Goal: Task Accomplishment & Management: Manage account settings

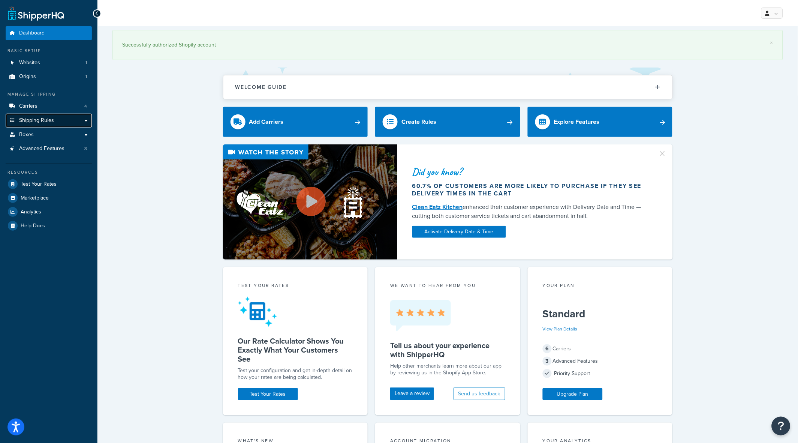
click at [54, 121] on link "Shipping Rules" at bounding box center [49, 121] width 86 height 14
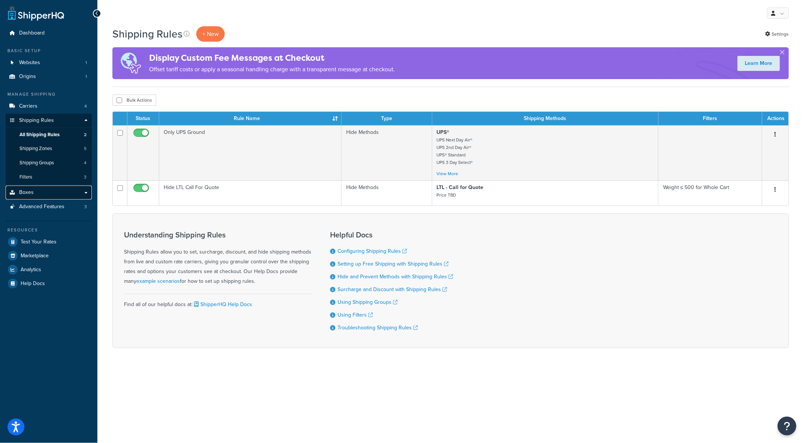
click at [55, 190] on link "Boxes" at bounding box center [49, 193] width 86 height 14
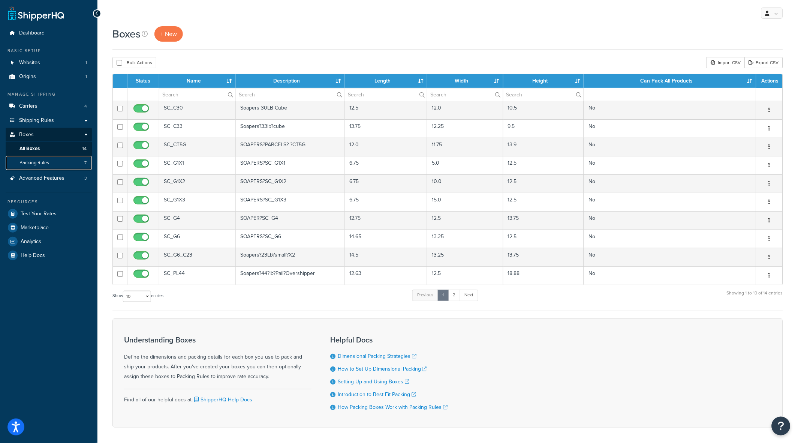
click at [44, 163] on span "Packing Rules" at bounding box center [34, 163] width 30 height 6
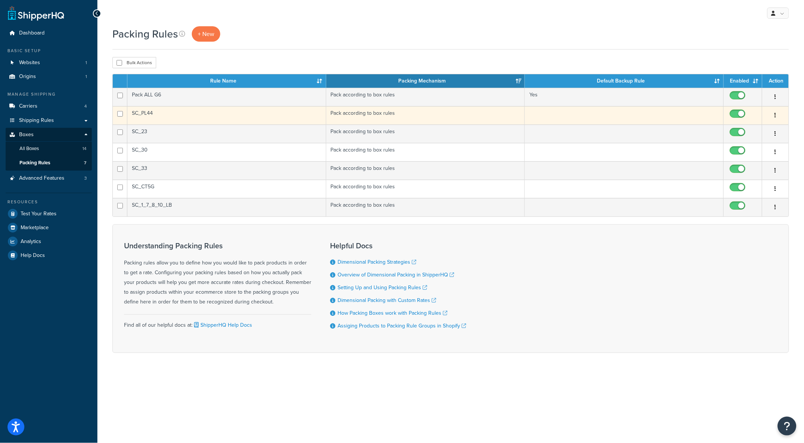
click at [776, 113] on icon "button" at bounding box center [775, 114] width 1 height 5
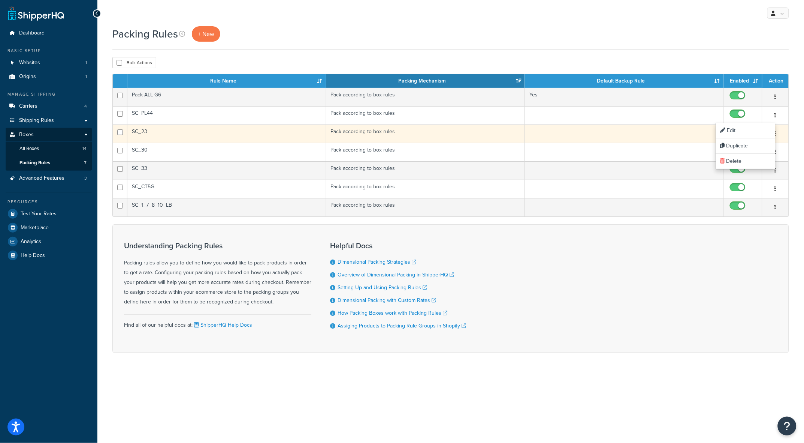
click at [741, 132] on input "checkbox" at bounding box center [739, 133] width 21 height 9
checkbox input "true"
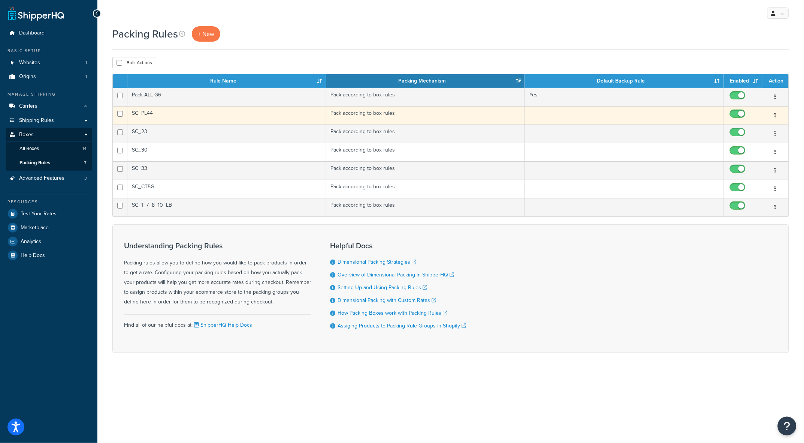
click at [775, 114] on icon "button" at bounding box center [775, 114] width 1 height 5
click at [750, 129] on link "Edit" at bounding box center [745, 130] width 59 height 15
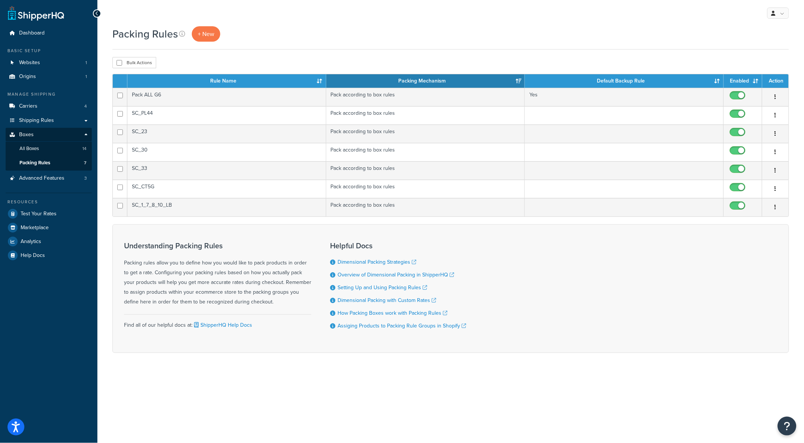
drag, startPoint x: 252, startPoint y: 207, endPoint x: 98, endPoint y: 270, distance: 166.1
click at [98, 270] on div "Packing Rules + New Bulk Actions Duplicate Delete Contact Us Send Us A Message …" at bounding box center [450, 202] width 707 height 353
click at [48, 148] on link "All Boxes 14" at bounding box center [49, 149] width 86 height 14
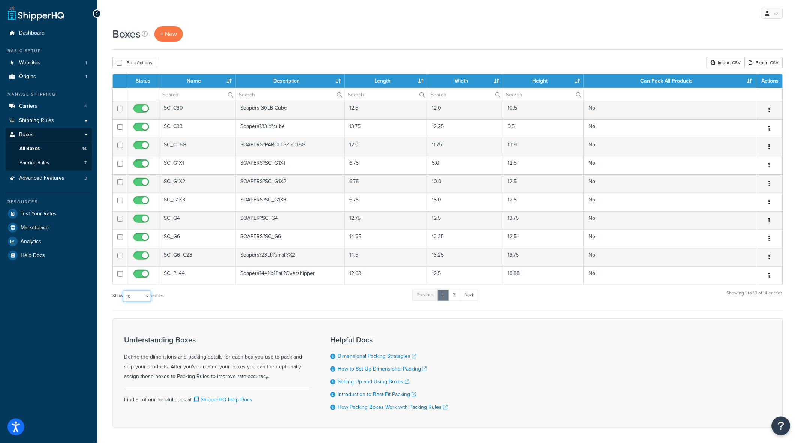
click at [149, 300] on select "10 15 25 50 100 1000" at bounding box center [137, 296] width 28 height 11
select select "50"
click at [124, 291] on select "10 15 25 50 100 1000" at bounding box center [137, 296] width 28 height 11
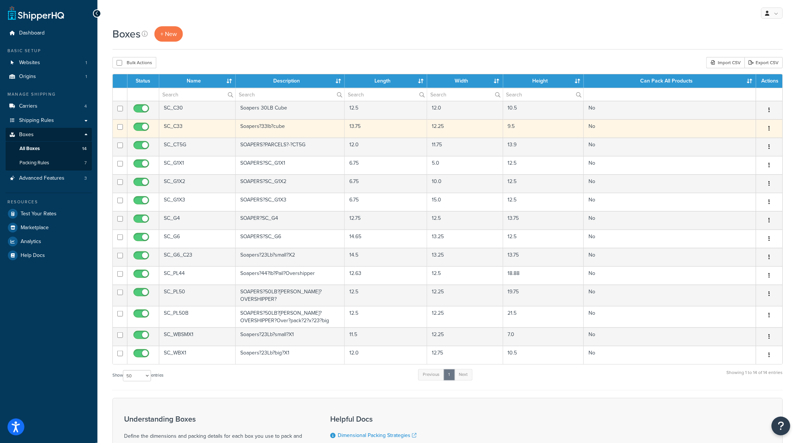
click at [769, 129] on icon "button" at bounding box center [769, 128] width 1 height 5
click at [740, 139] on link "Edit" at bounding box center [744, 142] width 59 height 15
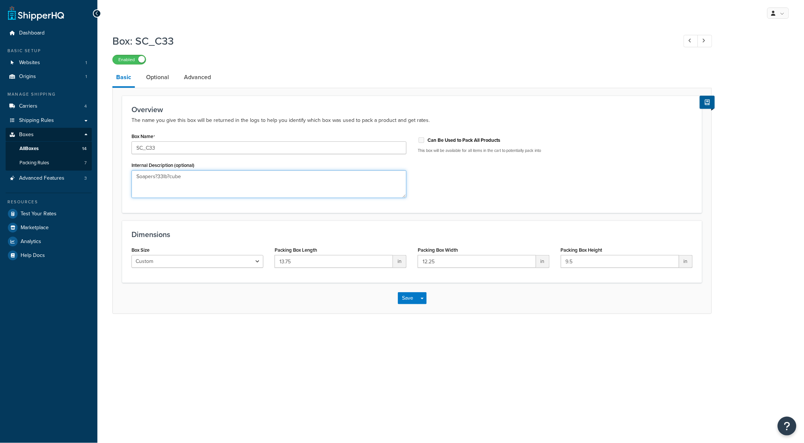
click at [237, 178] on textarea "Soapers?33lb?cube" at bounding box center [269, 184] width 275 height 28
type textarea "Soapers 33lb cube"
click at [408, 300] on button "Save" at bounding box center [408, 298] width 20 height 12
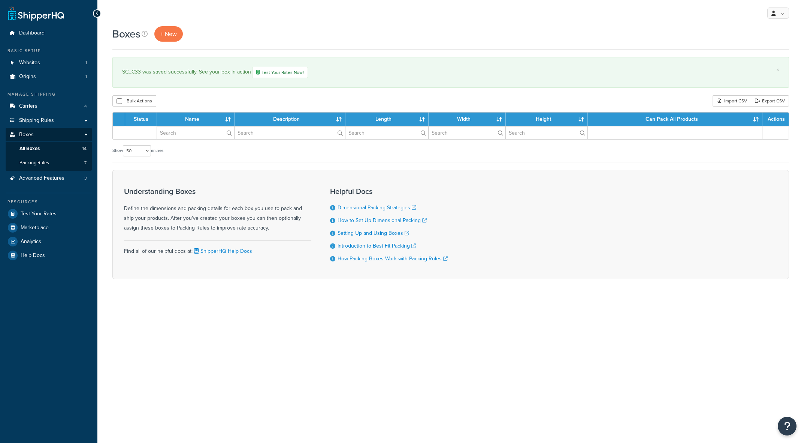
select select "50"
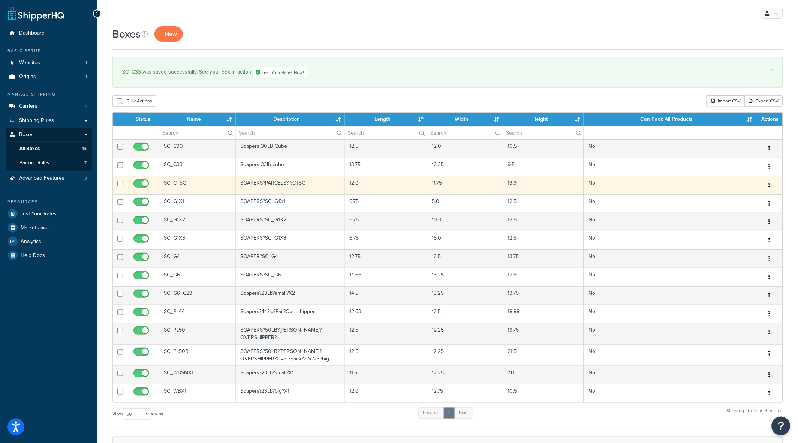
click at [770, 185] on icon "button" at bounding box center [769, 184] width 1 height 5
click at [769, 185] on icon "button" at bounding box center [769, 184] width 1 height 5
click at [738, 196] on link "Edit" at bounding box center [744, 199] width 59 height 15
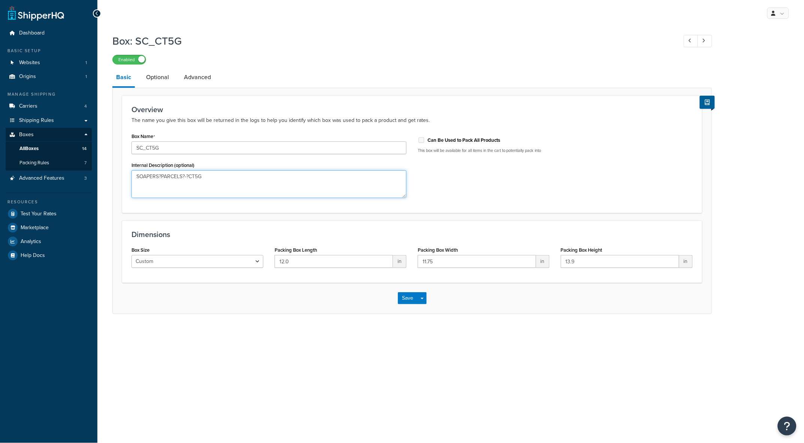
click at [319, 175] on textarea "SOAPERS?PARCELS?-?CT5G" at bounding box center [269, 184] width 275 height 28
type textarea "SOAPERS PARCELS - CT5G"
click at [407, 296] on button "Save" at bounding box center [408, 298] width 20 height 12
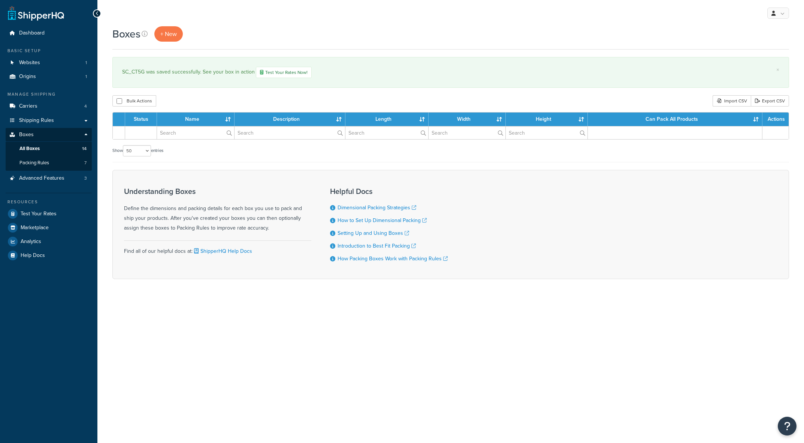
select select "50"
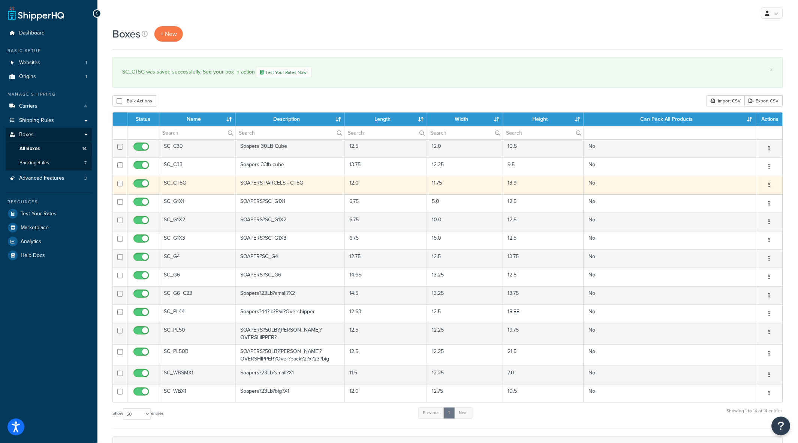
click at [770, 184] on icon "button" at bounding box center [769, 184] width 1 height 5
click at [731, 198] on link "Edit" at bounding box center [744, 199] width 59 height 15
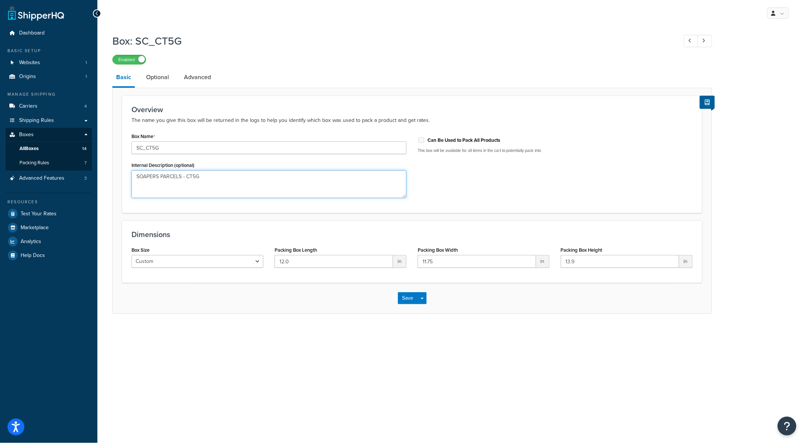
click at [280, 175] on textarea "SOAPERS PARCELS - CT5G" at bounding box center [269, 184] width 275 height 28
type textarea "Soapers CT5G Cubitainer"
click at [407, 300] on button "Save" at bounding box center [408, 298] width 20 height 12
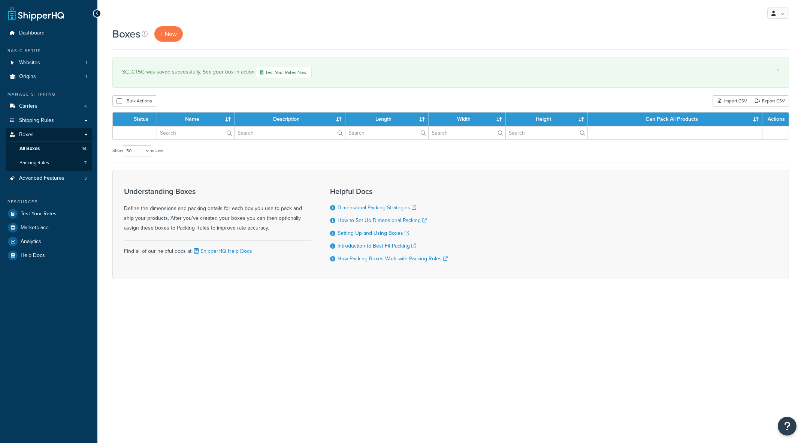
select select "50"
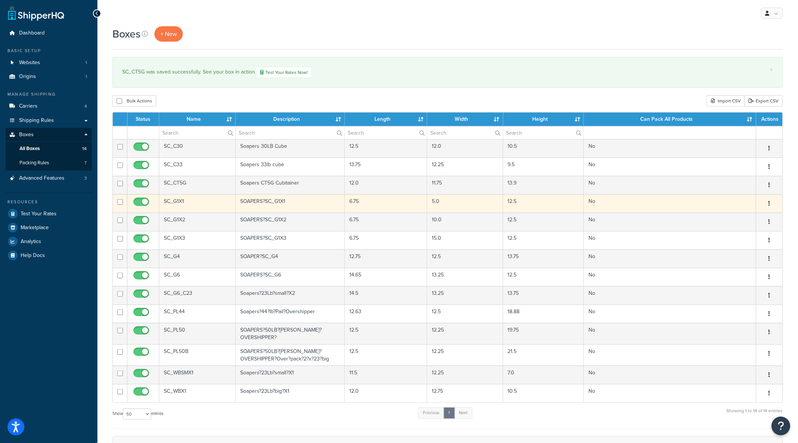
click at [769, 203] on icon "button" at bounding box center [769, 203] width 1 height 5
click at [740, 217] on link "Edit" at bounding box center [744, 217] width 59 height 15
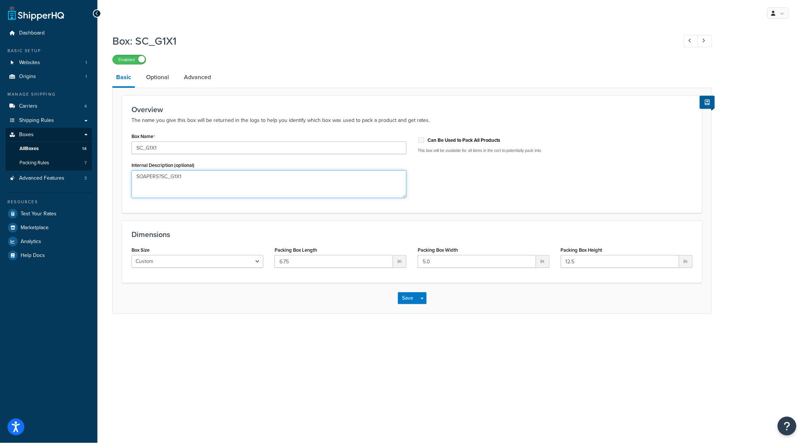
click at [283, 184] on textarea "SOAPERS?SC_G1X1" at bounding box center [269, 184] width 275 height 28
type textarea "Soapers SC_G1X1 - 1x Gallon box"
click at [410, 299] on button "Save" at bounding box center [408, 298] width 20 height 12
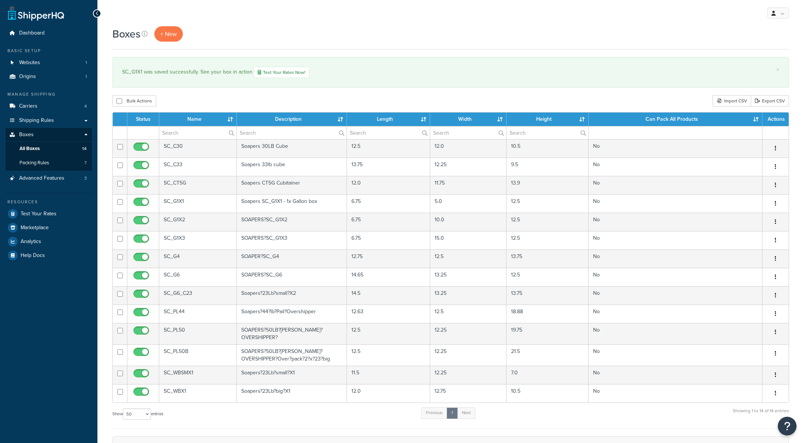
select select "50"
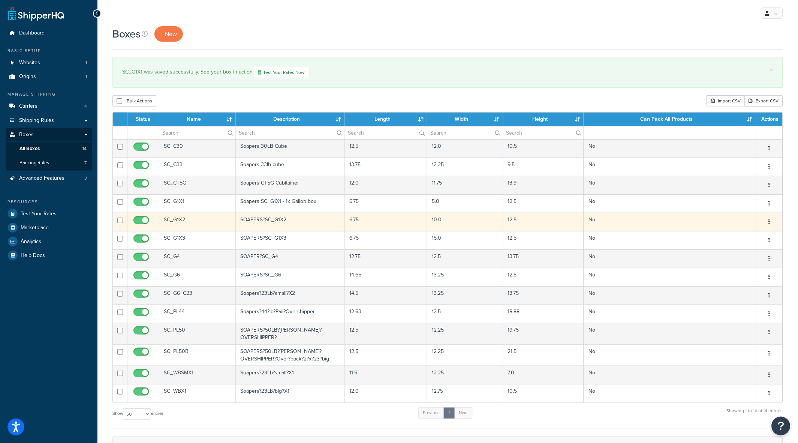
click at [771, 222] on button "button" at bounding box center [769, 222] width 10 height 12
click at [753, 235] on link "Edit" at bounding box center [744, 235] width 59 height 15
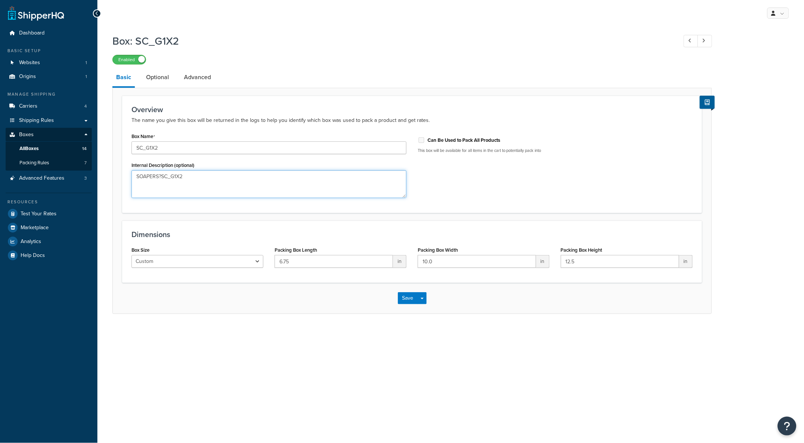
click at [247, 178] on textarea "SOAPERS?SC_G1X2" at bounding box center [269, 184] width 275 height 28
type textarea "Soapers SC_G1X2 - 2x gallon boxes"
click at [406, 298] on button "Save" at bounding box center [408, 298] width 20 height 12
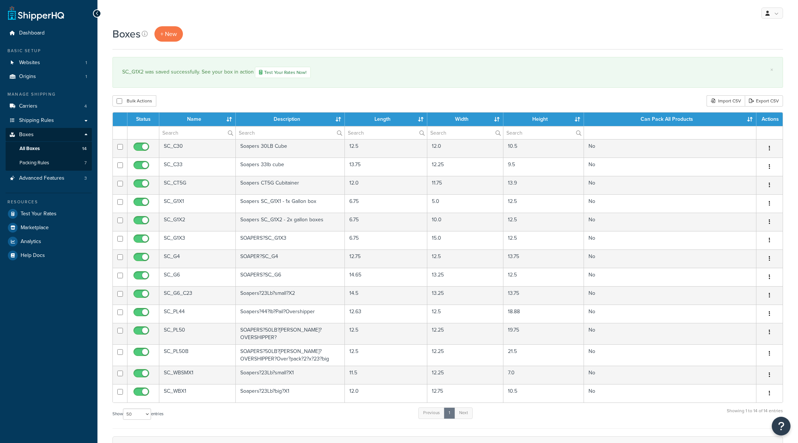
select select "50"
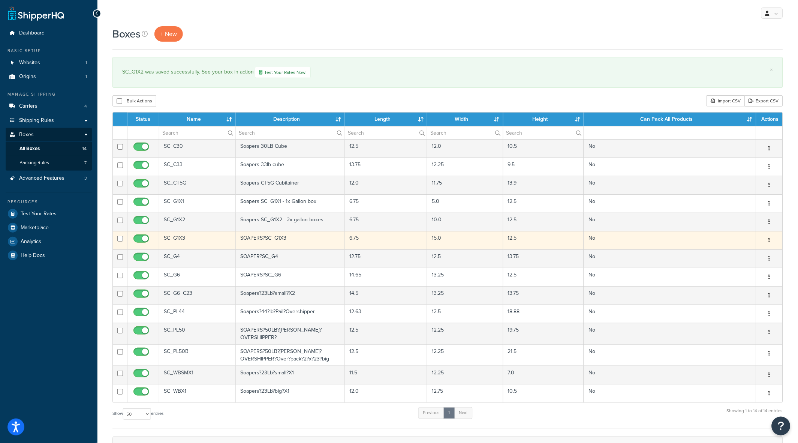
click at [769, 239] on icon "button" at bounding box center [769, 239] width 1 height 5
click at [744, 253] on link "Edit" at bounding box center [744, 254] width 59 height 15
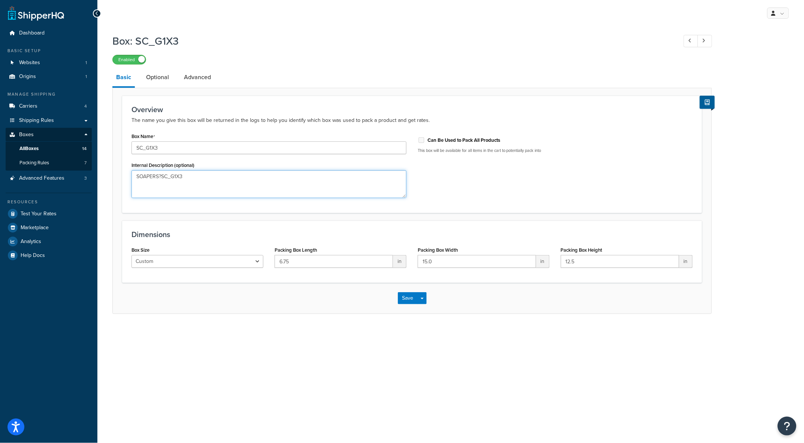
click at [244, 180] on textarea "SOAPERS?SC_G1X3" at bounding box center [269, 184] width 275 height 28
type textarea "Soapers SC_G1X3 - 3x Gallon boxes"
click at [407, 298] on button "Save" at bounding box center [408, 298] width 20 height 12
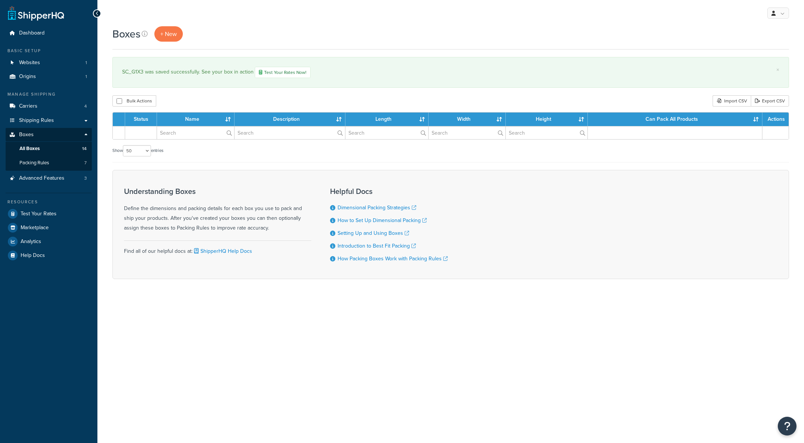
select select "50"
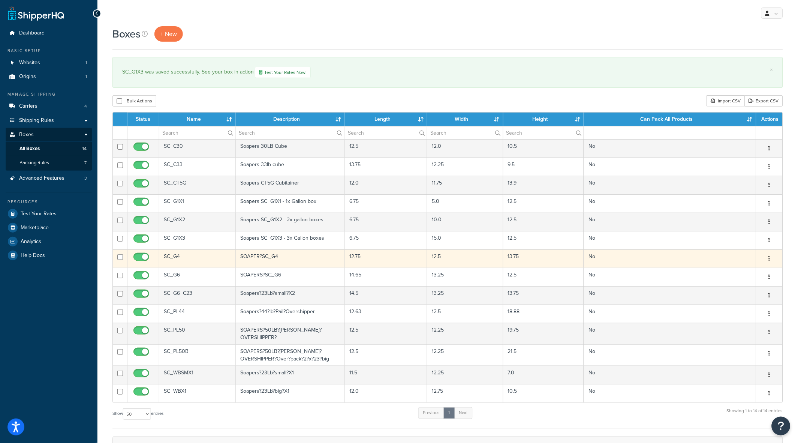
click at [771, 258] on button "button" at bounding box center [769, 259] width 10 height 12
click link "Edit"
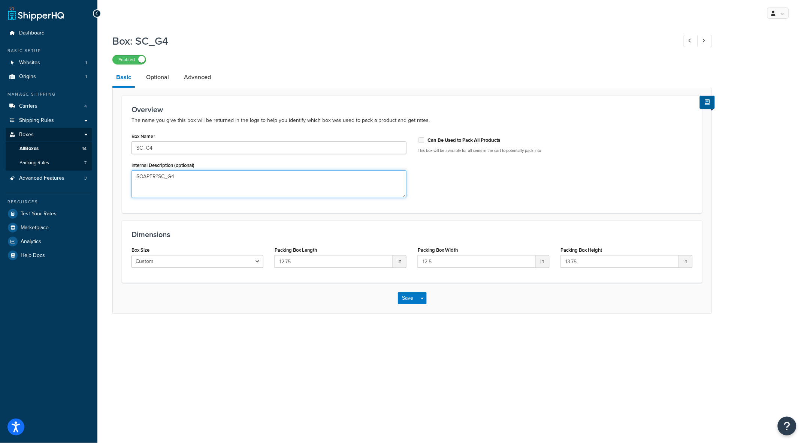
click at [258, 180] on textarea "SOAPER?SC_G4" at bounding box center [269, 184] width 275 height 28
type textarea "Soapers SC_G4 - 4 gallon box"
click at [409, 296] on button "Save" at bounding box center [408, 298] width 20 height 12
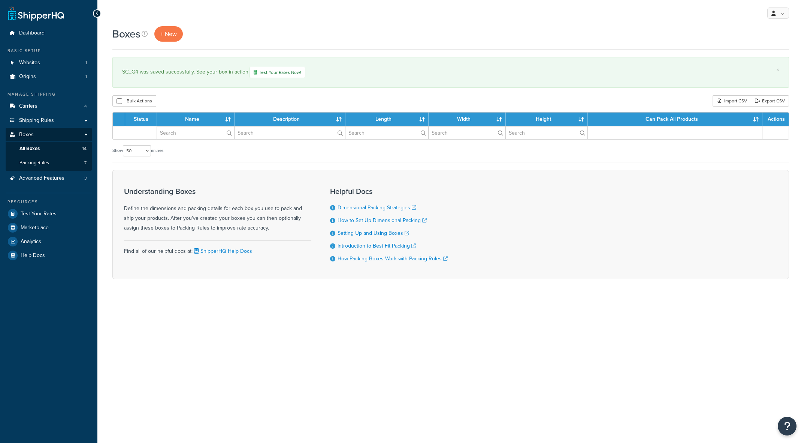
select select "50"
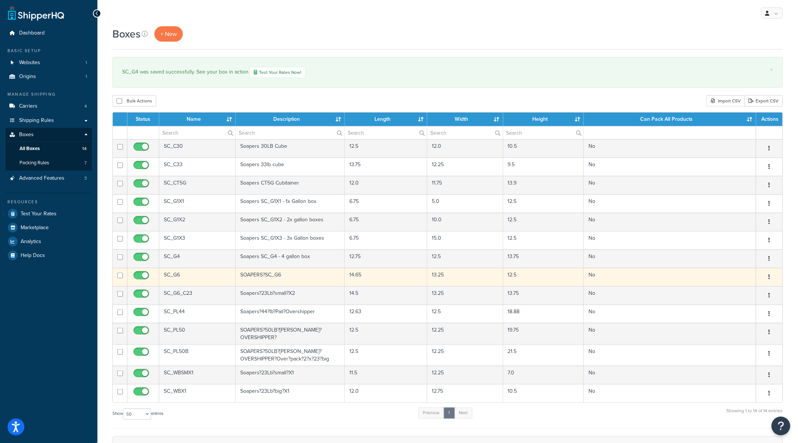
click at [769, 277] on icon "button" at bounding box center [769, 276] width 1 height 5
click at [731, 291] on link "Edit" at bounding box center [744, 290] width 59 height 15
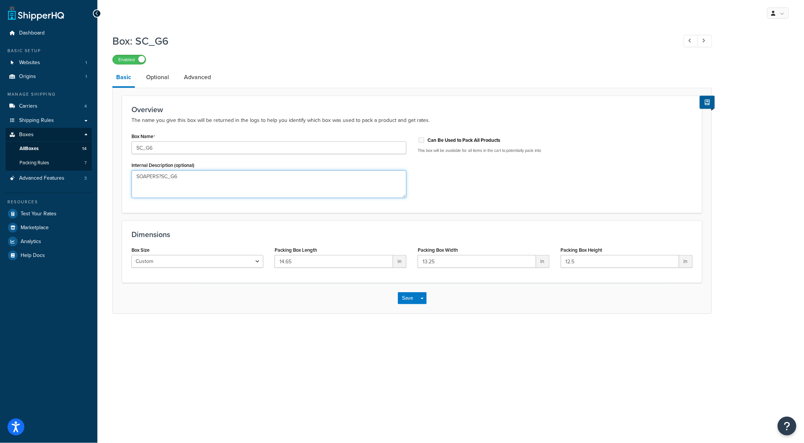
click at [332, 174] on textarea "SOAPERS?SC_G6" at bounding box center [269, 184] width 275 height 28
type textarea "Soapers SC_G6"
click at [410, 295] on button "Save" at bounding box center [408, 298] width 20 height 12
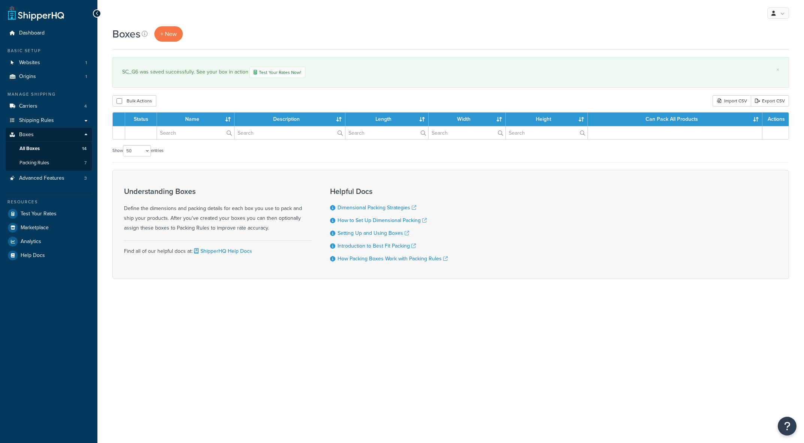
select select "50"
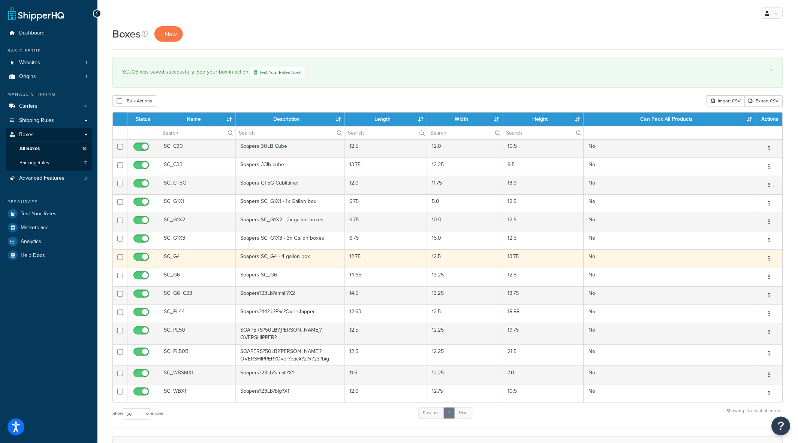
click at [769, 259] on icon "button" at bounding box center [769, 258] width 1 height 5
click at [736, 273] on link "Edit" at bounding box center [744, 272] width 59 height 15
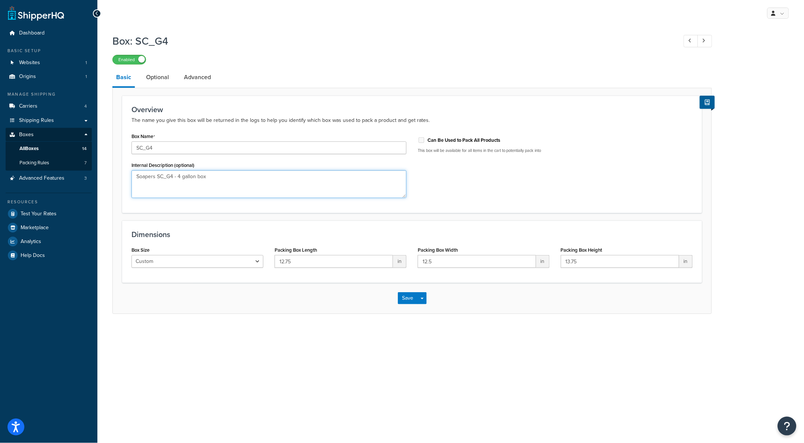
click at [177, 176] on textarea "Soapers SC_G4 - 4 gallon box" at bounding box center [269, 184] width 275 height 28
click at [202, 177] on textarea "Soapers SC_G4 - 4 gallon box" at bounding box center [269, 184] width 275 height 28
type textarea "Soapers SC_G4 - 4 gallon case box"
click at [406, 296] on button "Save" at bounding box center [408, 298] width 20 height 12
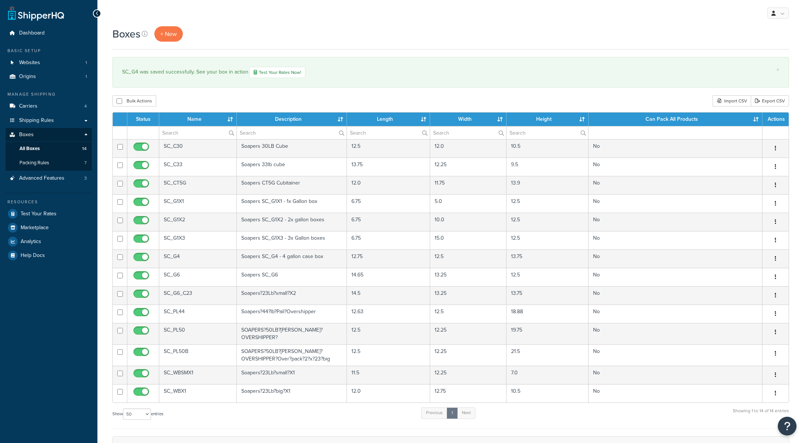
select select "50"
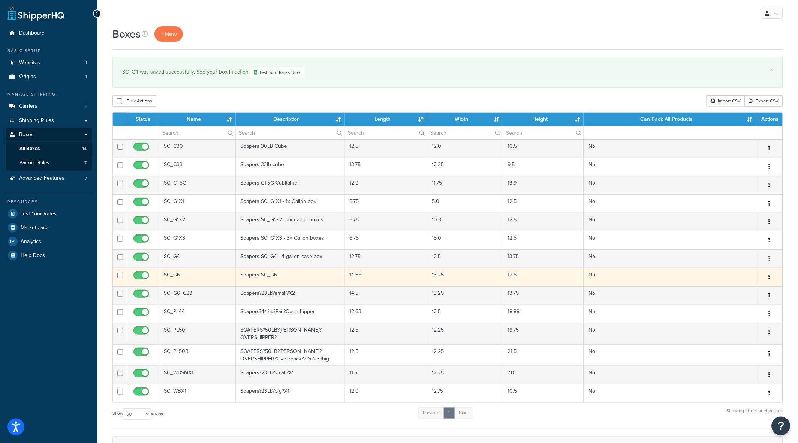
click at [770, 277] on icon "button" at bounding box center [769, 276] width 1 height 5
click at [738, 288] on link "Edit" at bounding box center [744, 290] width 59 height 15
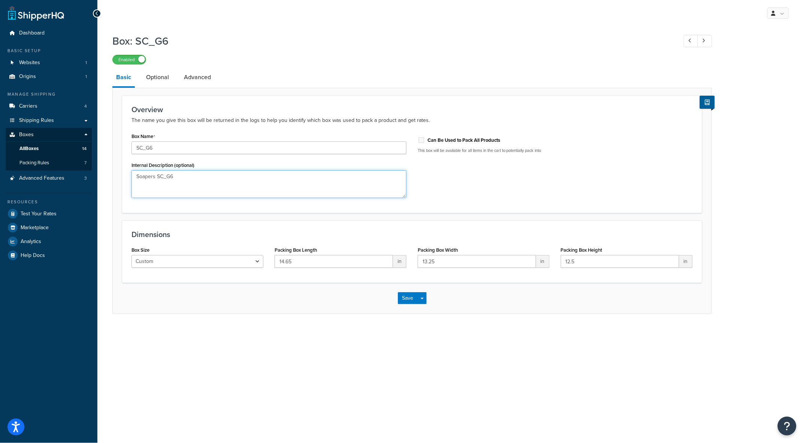
click at [233, 177] on textarea "Soapers SC_G6" at bounding box center [269, 184] width 275 height 28
type textarea "Soapers SC_G6 - 6 gallon case box"
click at [407, 298] on button "Save" at bounding box center [408, 298] width 20 height 12
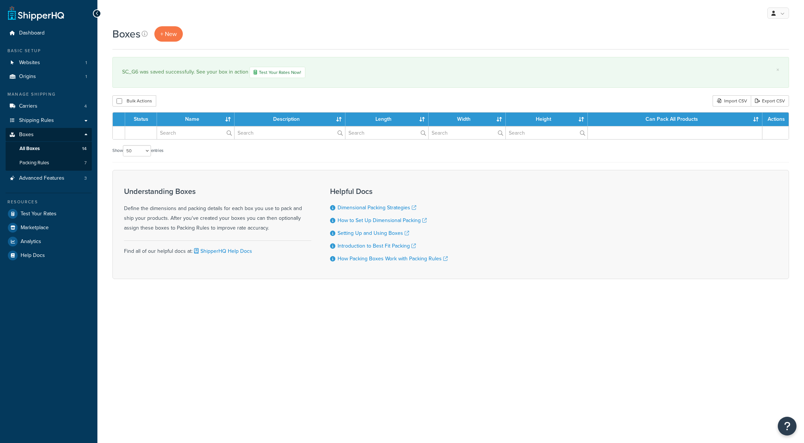
select select "50"
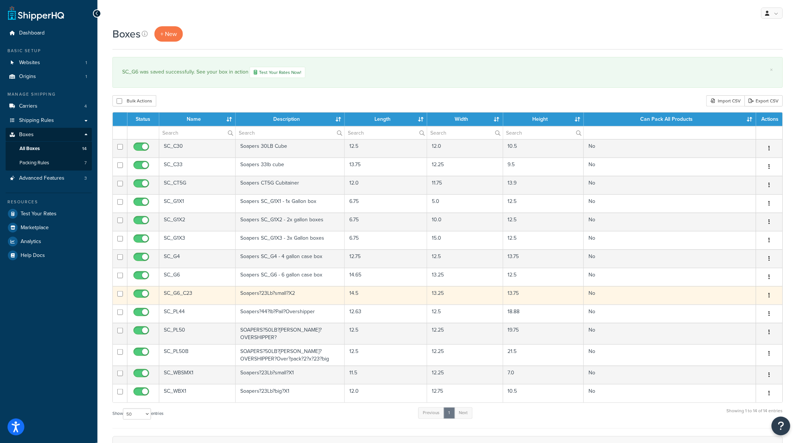
click at [768, 294] on button "button" at bounding box center [769, 295] width 10 height 12
click at [736, 307] on link "Edit" at bounding box center [744, 309] width 59 height 15
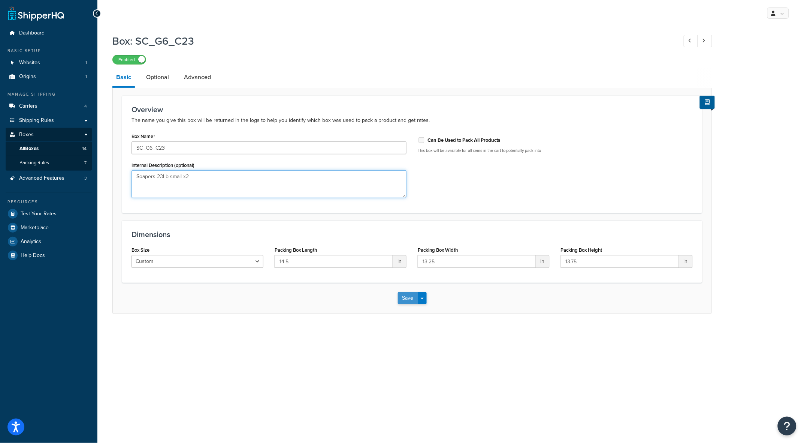
type textarea "Soapers 23Lb small x2"
click at [409, 297] on button "Save" at bounding box center [408, 298] width 20 height 12
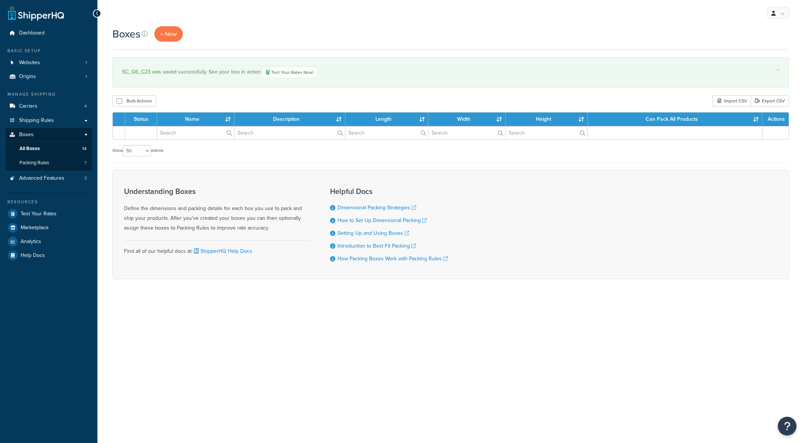
select select "50"
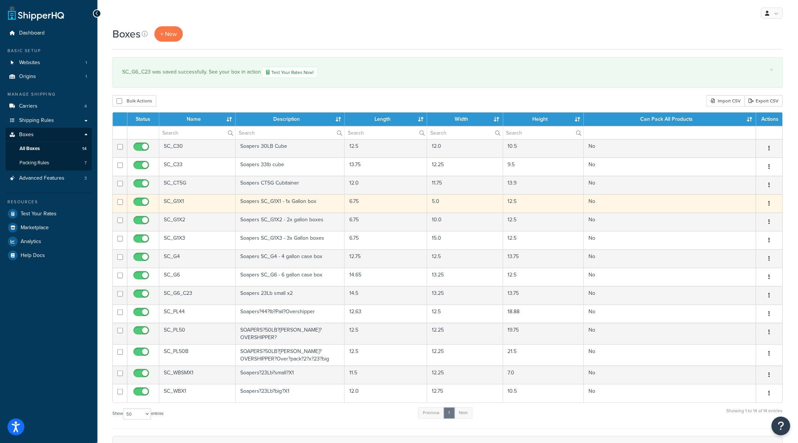
click at [769, 204] on icon "button" at bounding box center [769, 203] width 1 height 5
click at [731, 217] on link "Edit" at bounding box center [744, 217] width 59 height 15
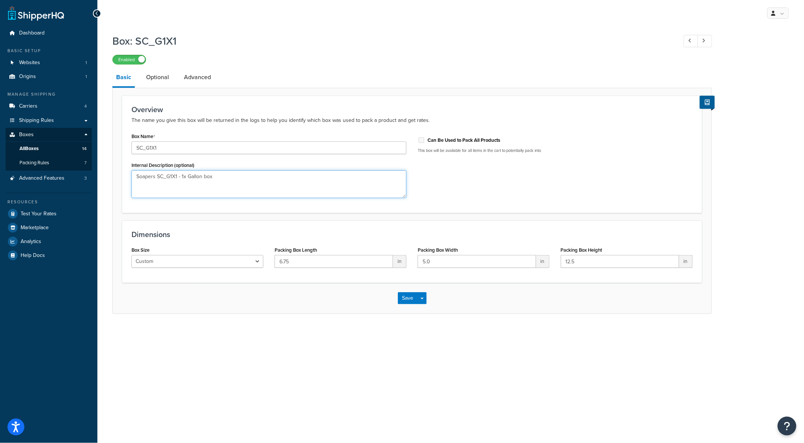
click at [261, 181] on textarea "Soapers SC_G1X1 - 1x Gallon box" at bounding box center [269, 184] width 275 height 28
type textarea "Soapers SC_G1X1 - x1 Gallon box"
click at [410, 298] on button "Save" at bounding box center [408, 298] width 20 height 12
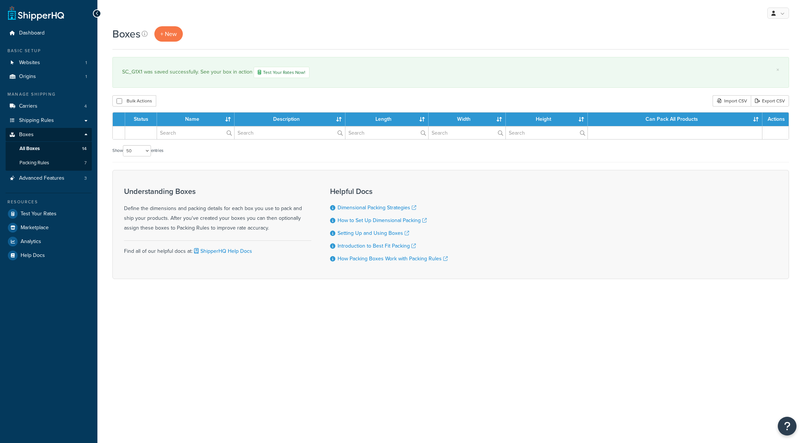
select select "50"
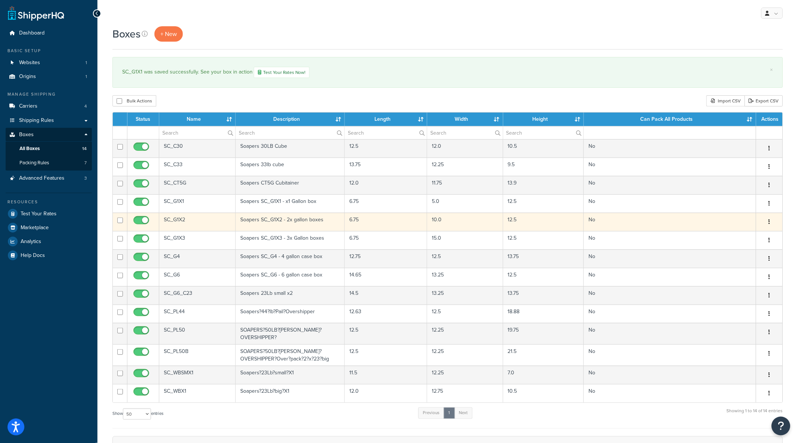
click at [770, 221] on button "button" at bounding box center [769, 222] width 10 height 12
click at [738, 233] on link "Edit" at bounding box center [744, 235] width 59 height 15
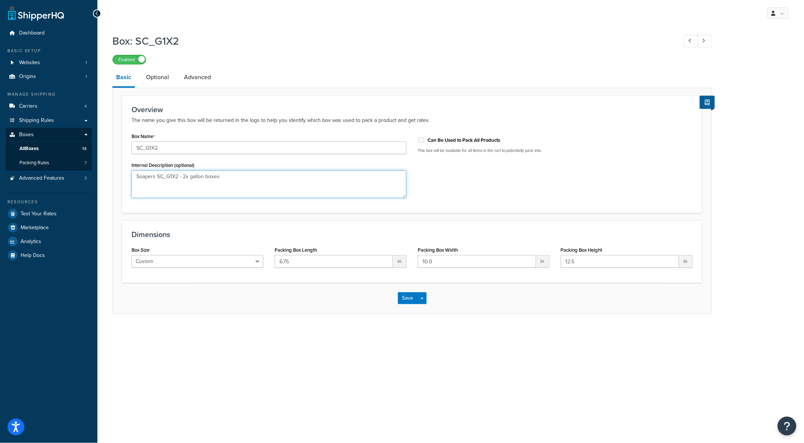
click at [186, 177] on textarea "Soapers SC_G1X2 - 2x gallon boxes" at bounding box center [269, 184] width 275 height 28
type textarea "Soapers SC_G1X2 - x2 gallon boxes"
click at [406, 300] on button "Save" at bounding box center [408, 298] width 20 height 12
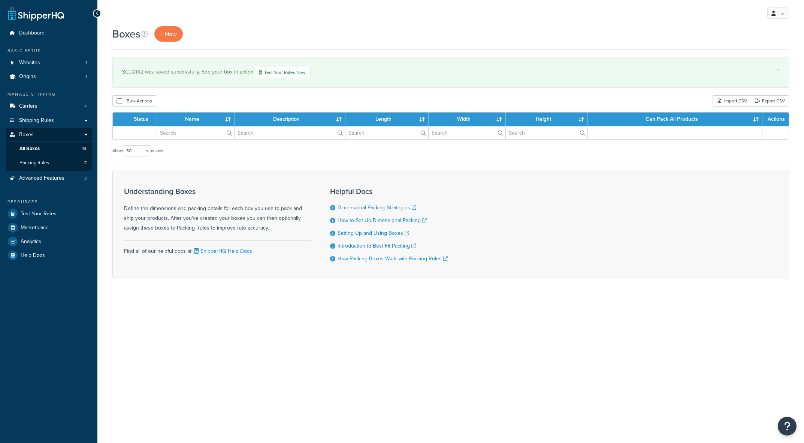
select select "50"
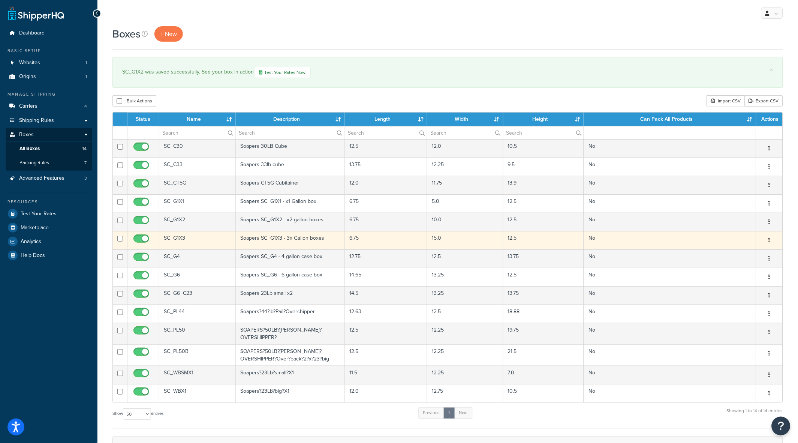
click at [770, 240] on button "button" at bounding box center [769, 240] width 10 height 12
click at [741, 252] on link "Edit" at bounding box center [744, 254] width 59 height 15
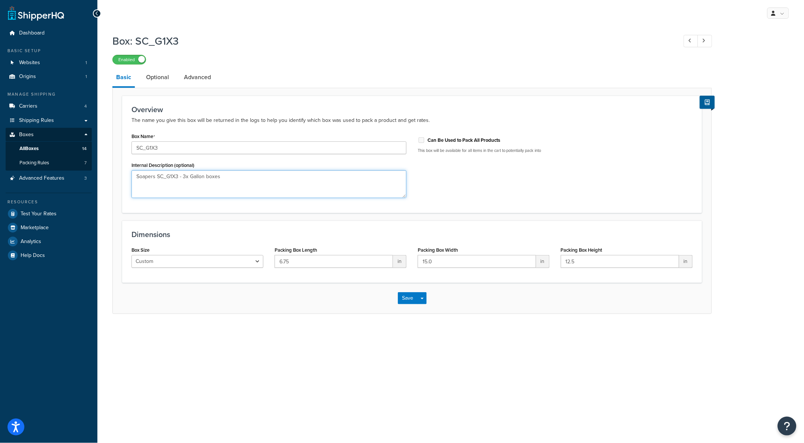
click at [253, 178] on textarea "Soapers SC_G1X3 - 3x Gallon boxes" at bounding box center [269, 184] width 275 height 28
type textarea "Soapers SC_G1X3 - x3 Gallon boxes"
click at [410, 294] on button "Save" at bounding box center [408, 298] width 20 height 12
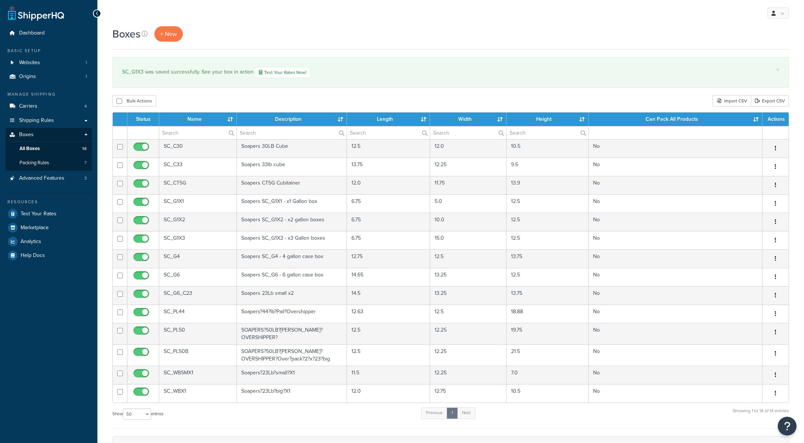
select select "50"
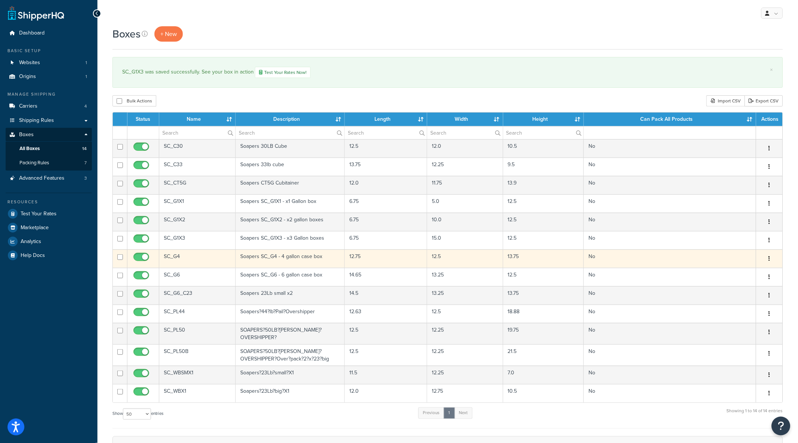
click at [770, 257] on icon "button" at bounding box center [769, 258] width 1 height 5
click at [737, 272] on link "Edit" at bounding box center [744, 272] width 59 height 15
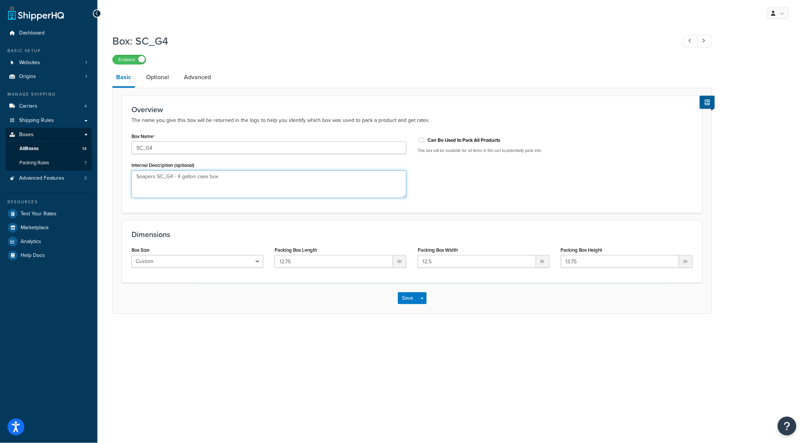
click at [274, 183] on textarea "Soapers SC_G4 - 4 gallon case box" at bounding box center [269, 184] width 275 height 28
type textarea "Soapers SC_G4 - x1 - 4 gallon case box"
click at [409, 297] on button "Save" at bounding box center [408, 298] width 20 height 12
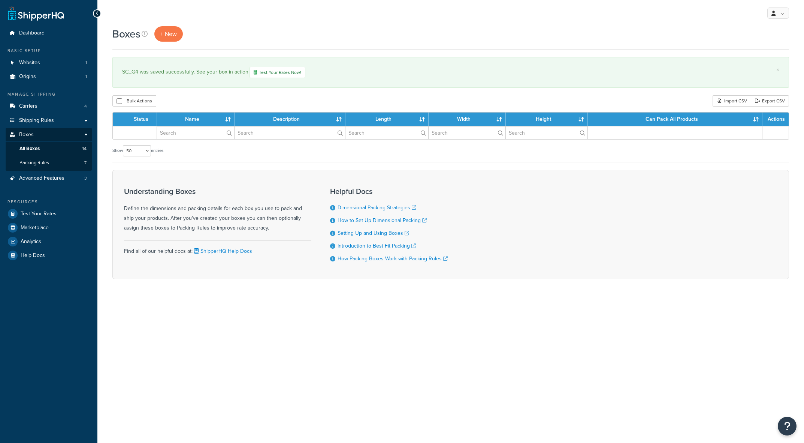
select select "50"
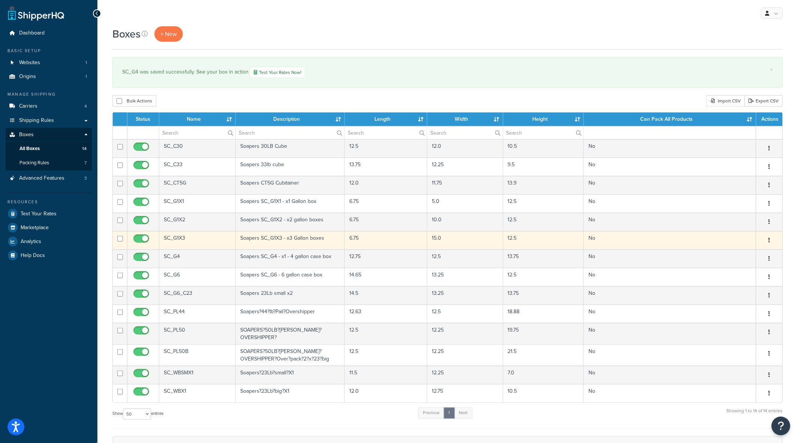
click button "button"
click icon
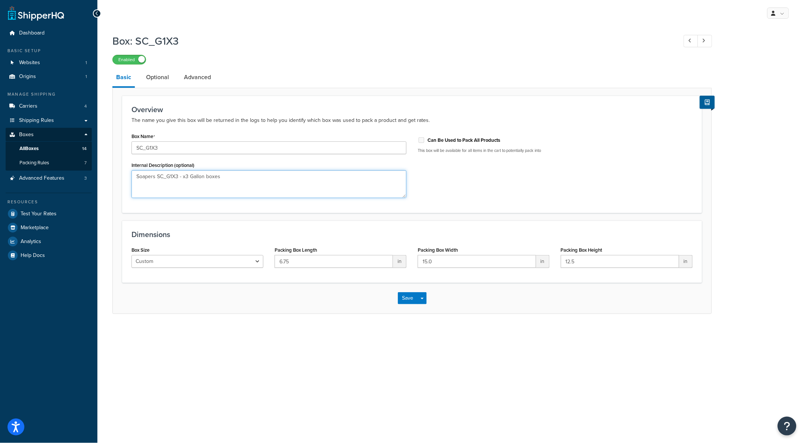
click at [190, 176] on textarea "Soapers SC_G1X3 - x3 Gallon boxes" at bounding box center [269, 184] width 275 height 28
click at [215, 173] on textarea "Soapers SC_G1X3 - x3 - single gallon boxes" at bounding box center [269, 184] width 275 height 28
type textarea "Soapers SC_G1X3 - x3 - single gallon boxes"
click at [414, 299] on button "Save" at bounding box center [408, 298] width 20 height 12
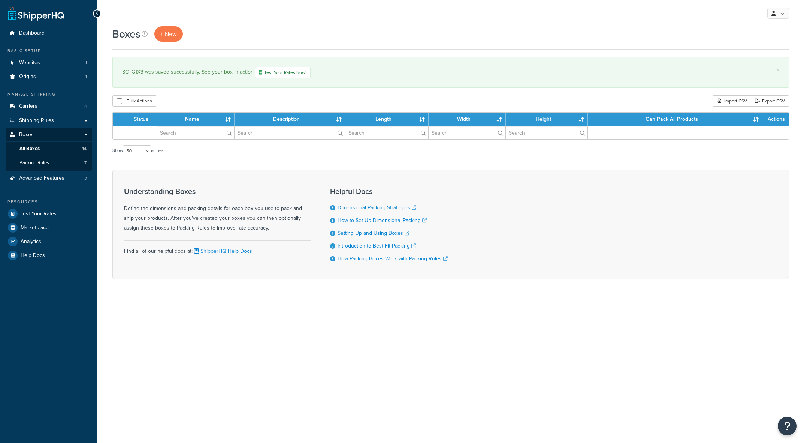
select select "50"
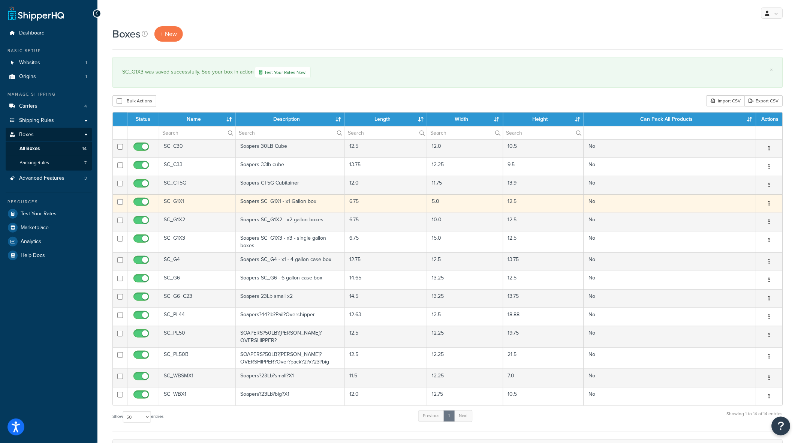
click at [768, 204] on button "button" at bounding box center [769, 204] width 10 height 12
click at [747, 219] on link "Edit" at bounding box center [744, 217] width 59 height 15
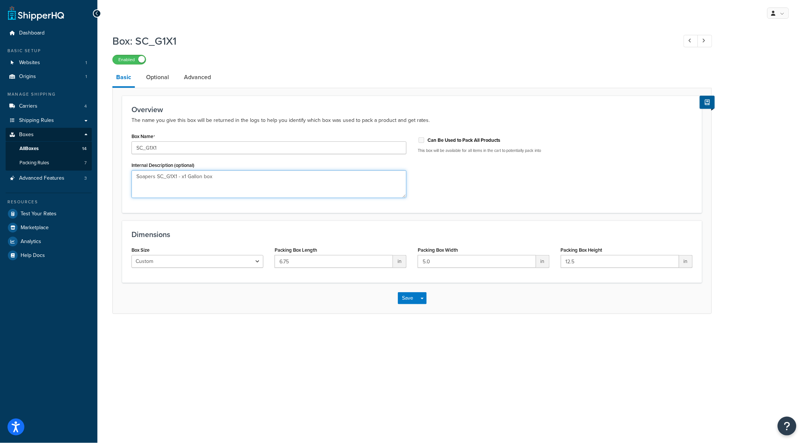
click at [187, 175] on textarea "Soapers SC_G1X1 - x1 Gallon box" at bounding box center [269, 184] width 275 height 28
click textarea "Soapers SC_G1X1 - x1 Gallon box"
type textarea "Soapers SC_G1X1 - x1 - single gallon box"
click button "Save"
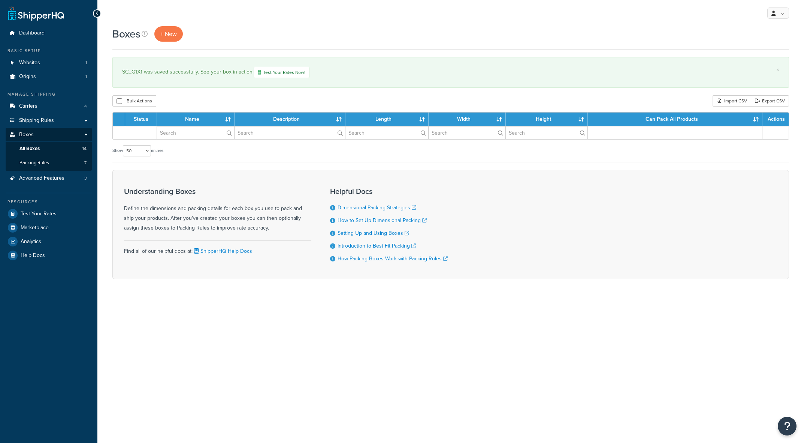
select select "50"
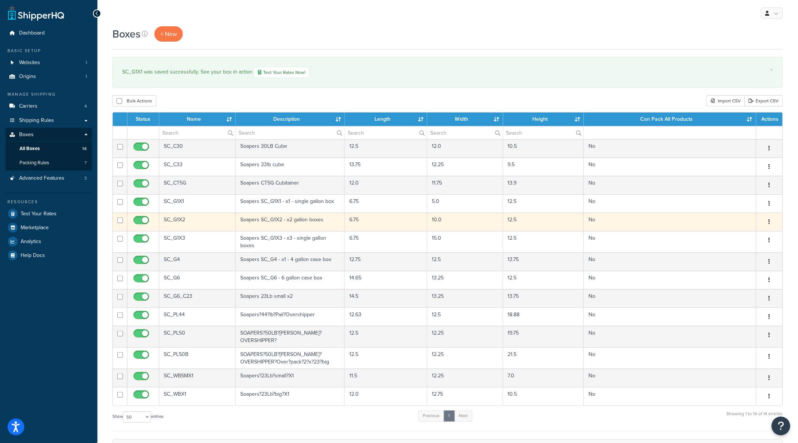
click at [768, 221] on button "button" at bounding box center [769, 222] width 10 height 12
click at [739, 233] on link "Edit" at bounding box center [744, 235] width 59 height 15
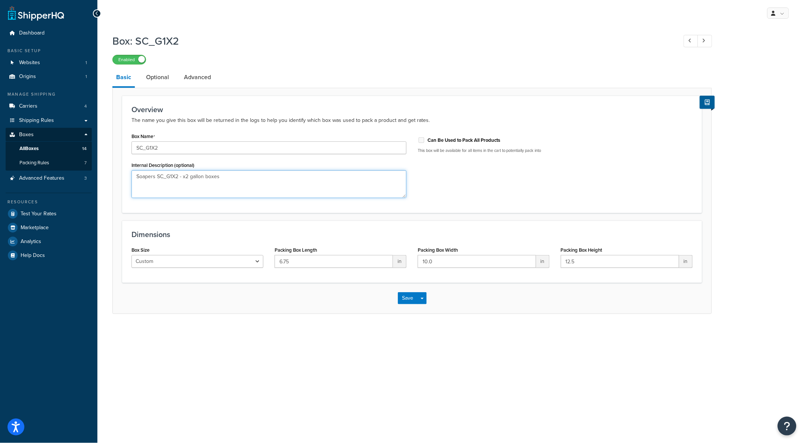
click at [264, 179] on textarea "Soapers SC_G1X2 - x2 gallon boxes" at bounding box center [269, 184] width 275 height 28
type textarea "Soapers SC_G1X2 - x2 - single gallon boxes"
click at [409, 297] on button "Save" at bounding box center [408, 298] width 20 height 12
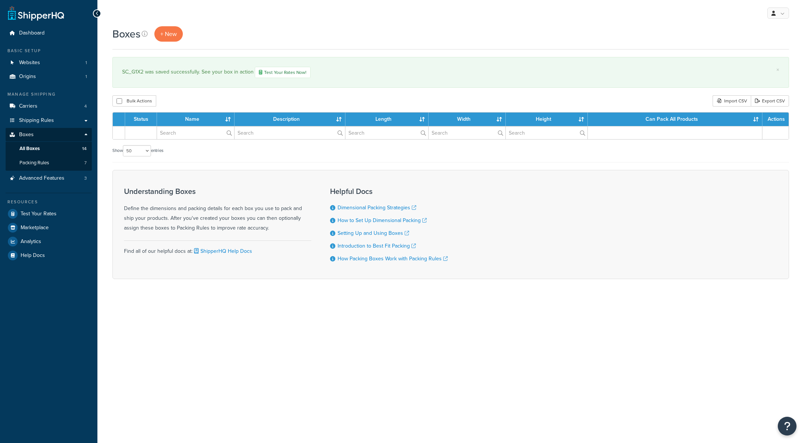
select select "50"
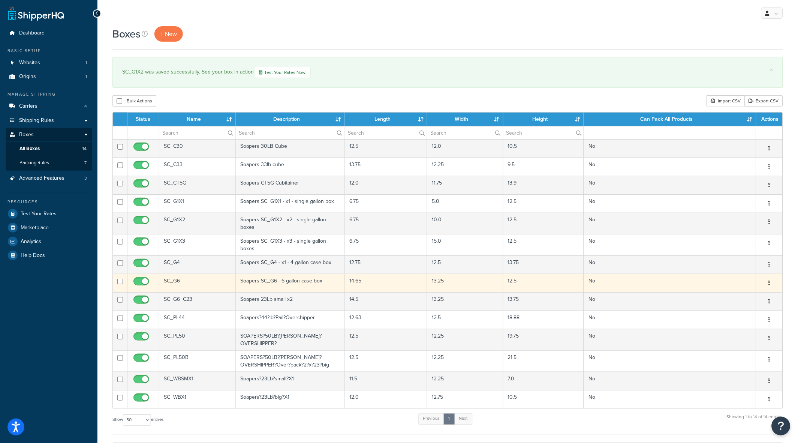
click at [769, 282] on icon "button" at bounding box center [769, 282] width 1 height 5
click at [741, 295] on link "Edit" at bounding box center [744, 296] width 59 height 15
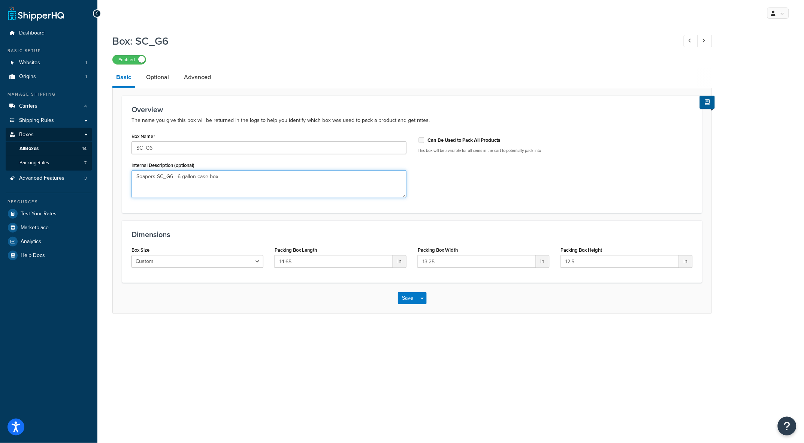
click at [234, 178] on textarea "Soapers SC_G6 - 6 gallon case box" at bounding box center [269, 184] width 275 height 28
type textarea "Soapers SC_G6 - x1 - 6 gallon case"
click at [406, 299] on button "Save" at bounding box center [408, 298] width 20 height 12
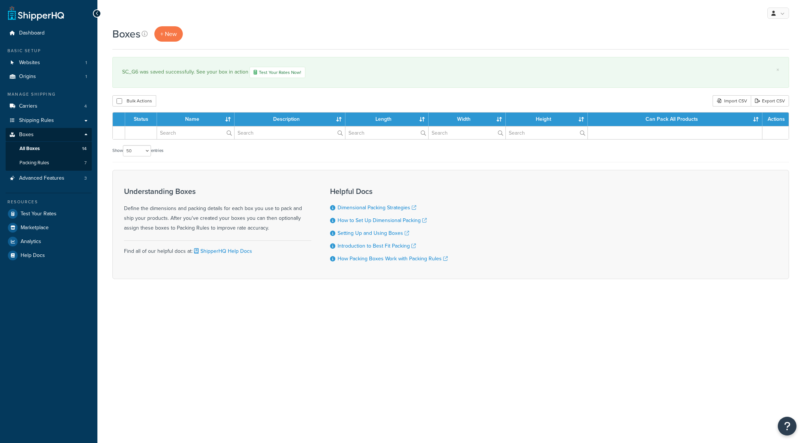
select select "50"
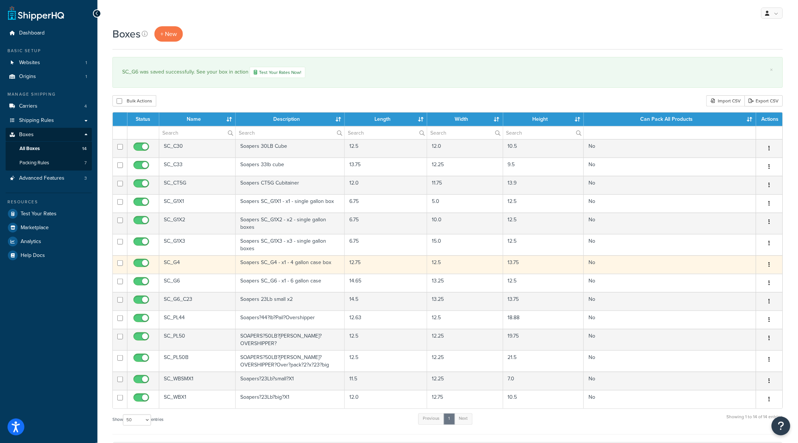
click at [765, 263] on button "button" at bounding box center [769, 265] width 10 height 12
click at [746, 275] on link "Edit" at bounding box center [744, 278] width 59 height 15
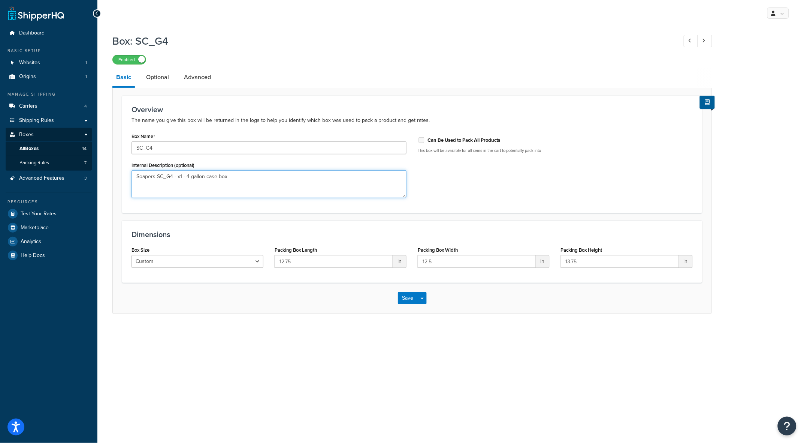
click at [238, 177] on textarea "Soapers SC_G4 - x1 - 4 gallon case box" at bounding box center [269, 184] width 275 height 28
type textarea "Soapers SC_G4 - x1 - 4 gallon case"
click at [410, 298] on button "Save" at bounding box center [408, 298] width 20 height 12
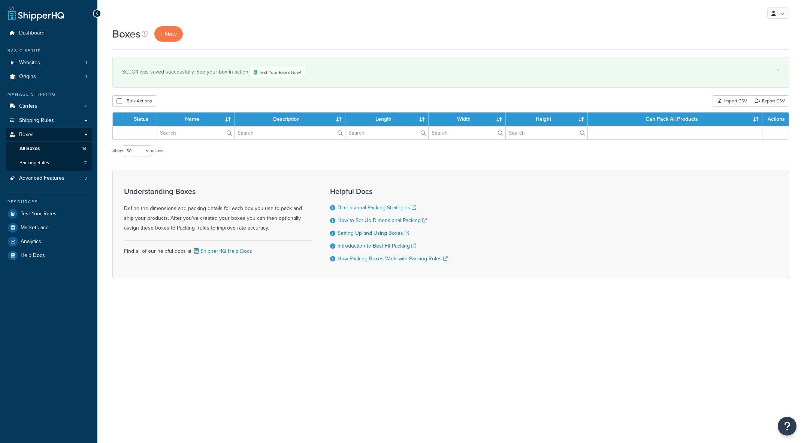
select select "50"
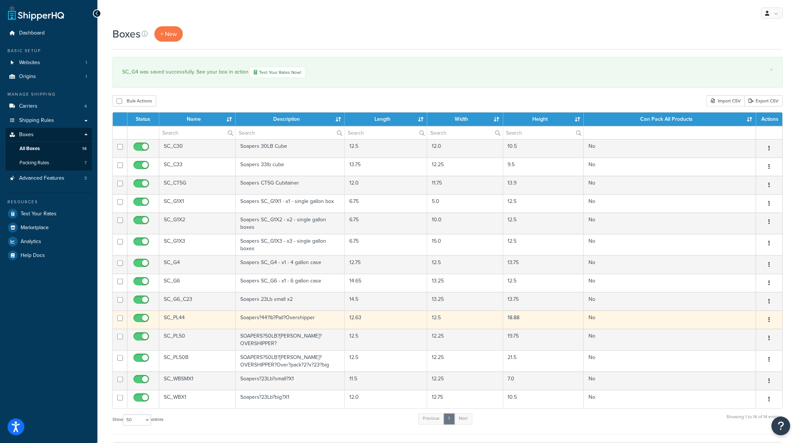
click at [772, 319] on button "button" at bounding box center [769, 320] width 10 height 12
click at [745, 331] on link "Edit" at bounding box center [744, 333] width 59 height 15
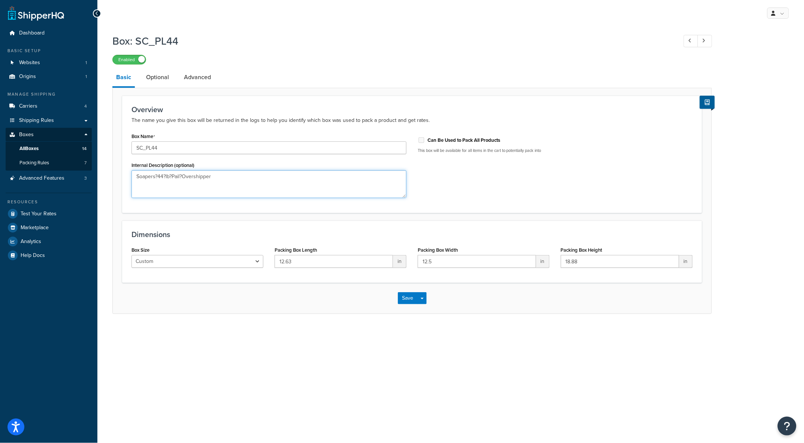
click at [259, 176] on textarea "Soapers?44?lb?Pail?Overshipper" at bounding box center [269, 184] width 275 height 28
type textarea "Soapers 44lb Pail Overshipper"
click at [406, 299] on button "Save" at bounding box center [408, 298] width 20 height 12
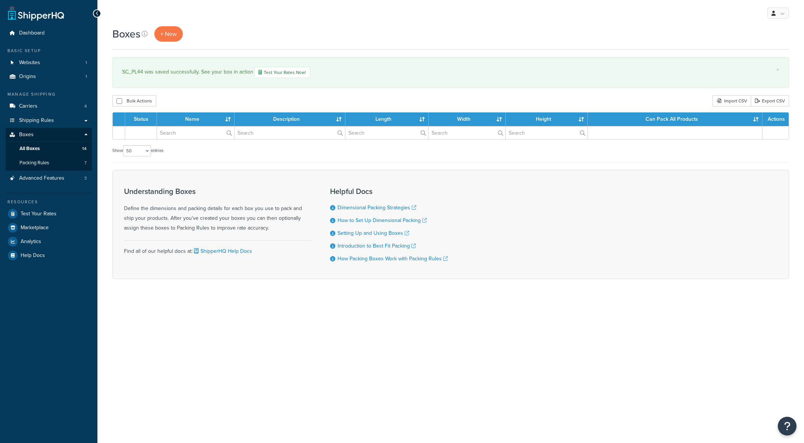
select select "50"
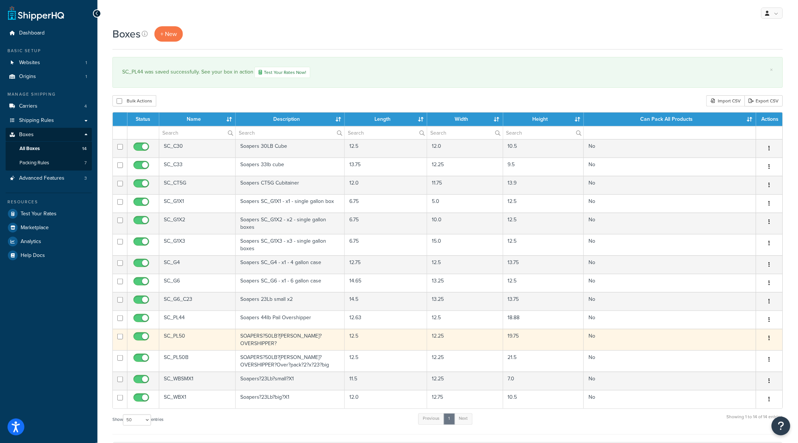
click at [770, 340] on icon "button" at bounding box center [769, 337] width 1 height 5
click at [743, 351] on link "Edit" at bounding box center [744, 351] width 59 height 15
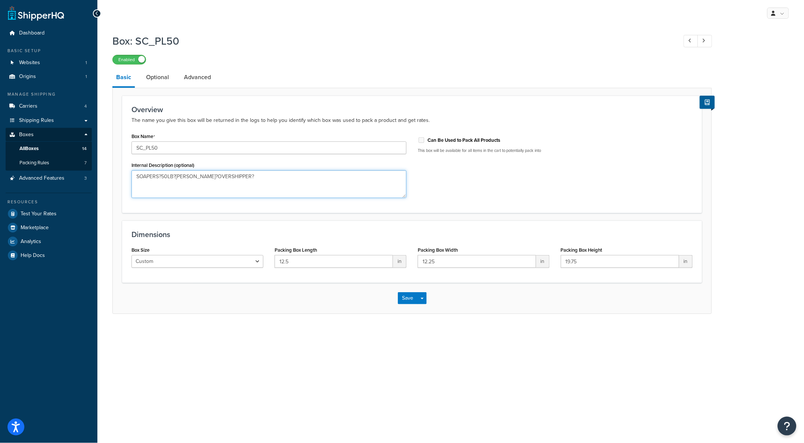
click at [293, 181] on textarea "SOAPERS?50LB?[PERSON_NAME]?OVERSHIPPER?" at bounding box center [269, 184] width 275 height 28
drag, startPoint x: 180, startPoint y: 176, endPoint x: 181, endPoint y: 183, distance: 6.9
click at [180, 176] on textarea "Soapers 50LB PAIL Overshipper" at bounding box center [269, 184] width 275 height 28
type textarea "Soapers 50LB Pail Overshipper"
click at [409, 292] on button "Save" at bounding box center [408, 298] width 20 height 12
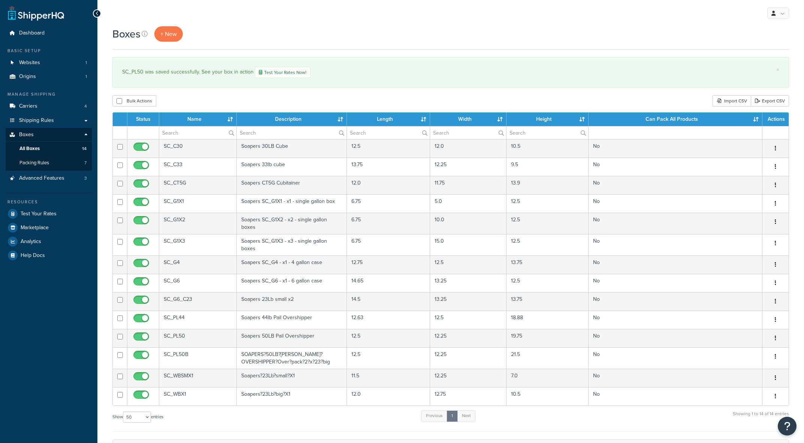
select select "50"
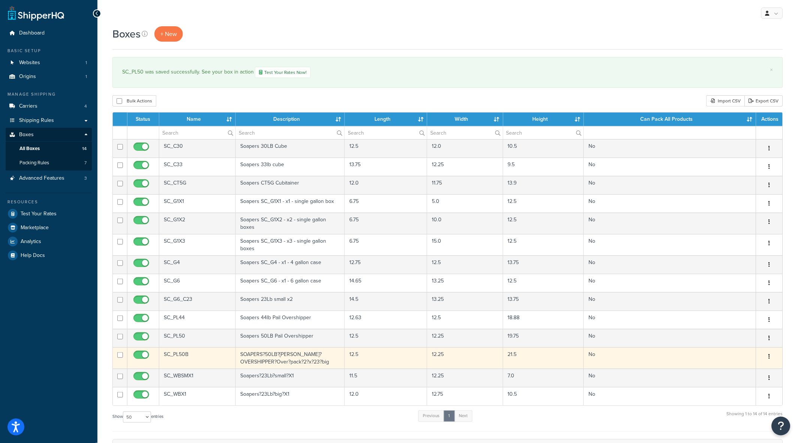
click at [769, 357] on icon "button" at bounding box center [769, 355] width 1 height 5
click at [738, 368] on link "Edit" at bounding box center [744, 370] width 59 height 15
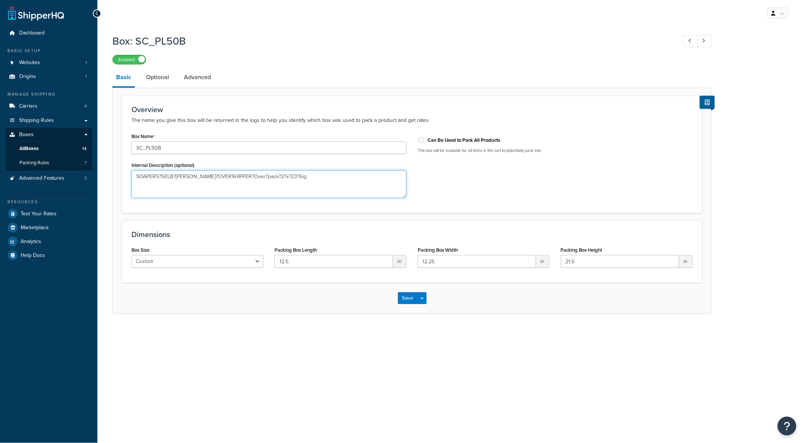
click at [338, 177] on textarea "SOAPERS?50LB?[PERSON_NAME]?OVERSHIPPER?Over?pack?2?x?23?big" at bounding box center [269, 184] width 275 height 28
